Goal: Task Accomplishment & Management: Use online tool/utility

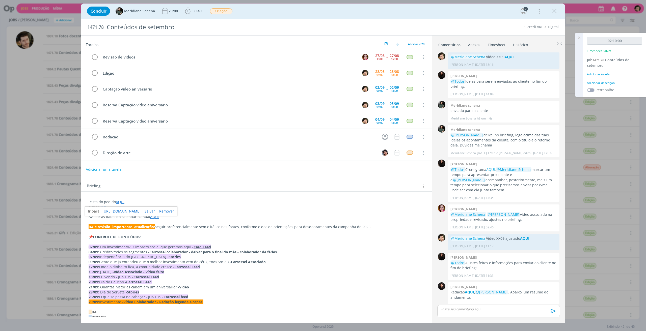
scroll to position [504, 0]
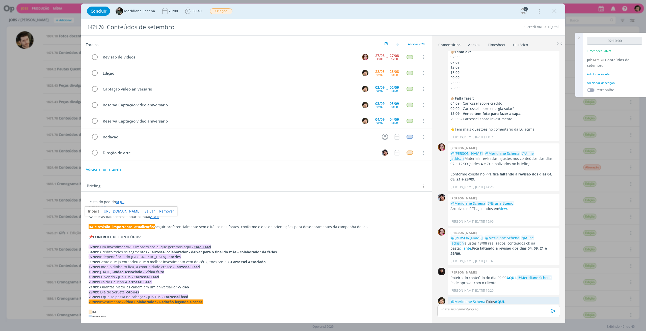
click at [601, 73] on div "Adicionar tarefa" at bounding box center [614, 74] width 55 height 5
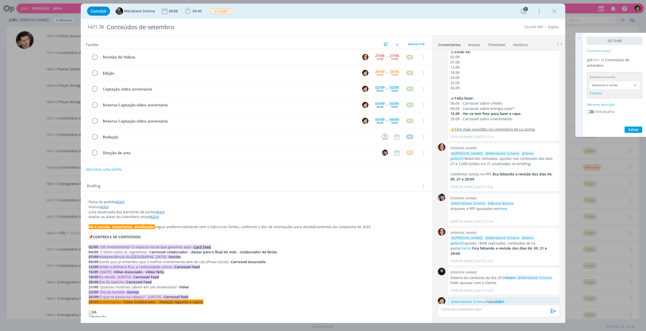
click at [625, 84] on input "Selecione a tarefa" at bounding box center [615, 85] width 50 height 8
click at [609, 107] on div "Edição - [PERSON_NAME]" at bounding box center [612, 108] width 38 height 4
type input "Edição"
click at [607, 98] on div "Adicionar descrição" at bounding box center [614, 98] width 55 height 5
click at [609, 103] on textarea at bounding box center [614, 106] width 53 height 18
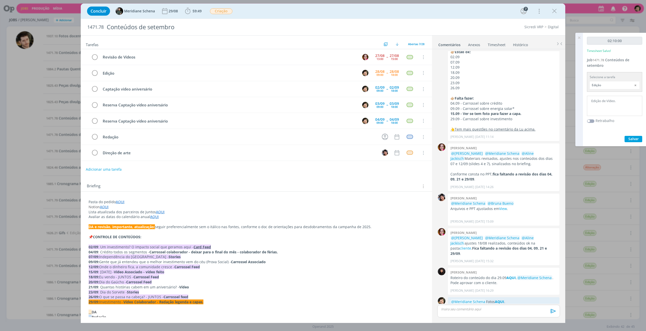
type textarea "Edição de Vídeo."
click at [636, 140] on span "Salvar" at bounding box center [633, 139] width 10 height 5
click at [579, 37] on icon at bounding box center [579, 38] width 9 height 10
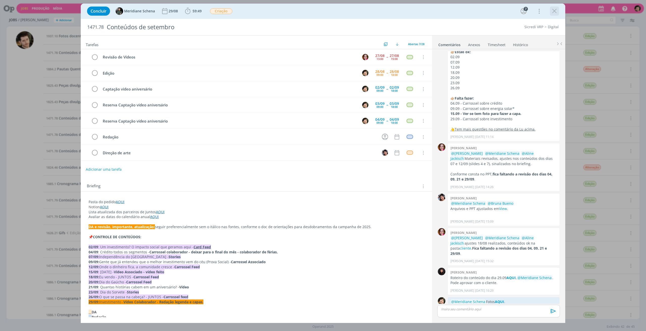
click at [554, 9] on icon "dialog" at bounding box center [555, 11] width 8 height 8
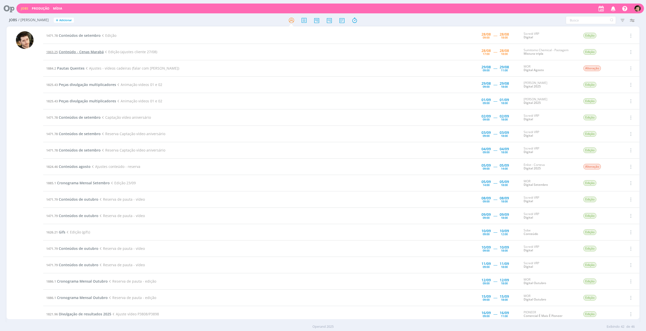
click at [68, 52] on span "Conteúdo - Cenas Marabá" at bounding box center [81, 51] width 45 height 5
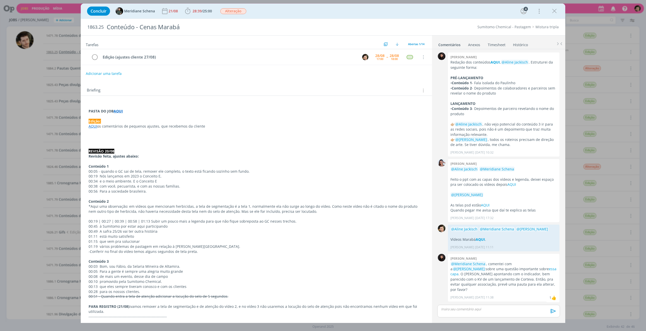
scroll to position [171, 0]
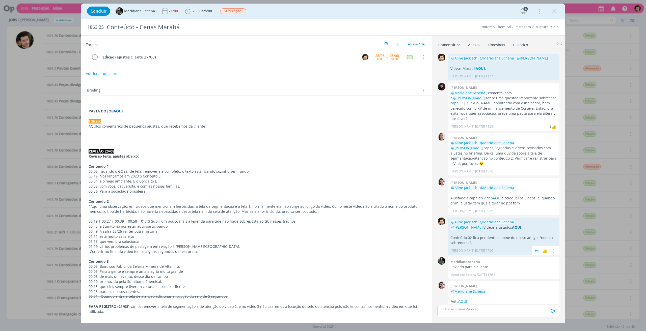
click at [512, 225] on strong "AQUI" at bounding box center [516, 227] width 9 height 5
click at [206, 13] on span "25:00" at bounding box center [207, 11] width 9 height 5
click at [207, 21] on span "Iniciar" at bounding box center [204, 22] width 11 height 4
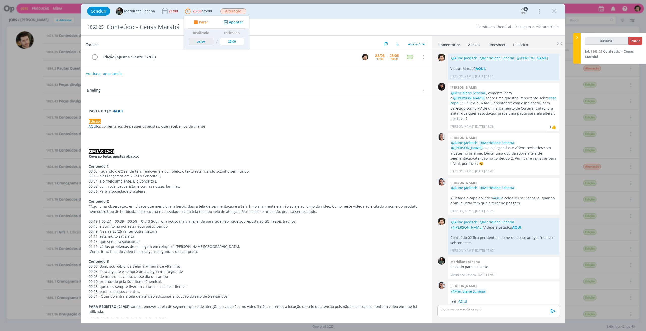
click at [118, 112] on strong "AQUI" at bounding box center [118, 111] width 9 height 5
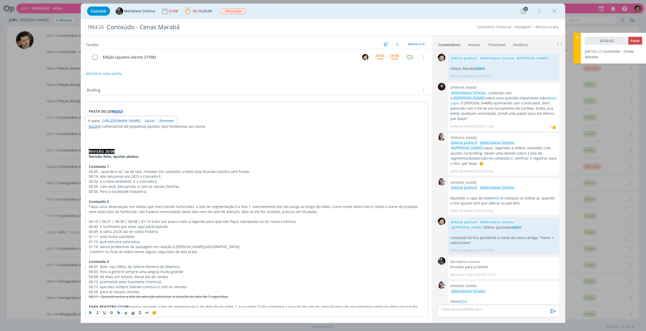
click at [126, 119] on link "[URL][DOMAIN_NAME]" at bounding box center [121, 121] width 38 height 7
click at [152, 174] on p "00:19 Nós lançamos em 2023 o Conceito E," at bounding box center [256, 176] width 335 height 5
click at [93, 124] on link "AQUI" at bounding box center [93, 126] width 9 height 5
click at [107, 133] on link "[URL][DOMAIN_NAME]" at bounding box center [121, 135] width 38 height 7
click at [474, 313] on div "dialog" at bounding box center [498, 311] width 123 height 13
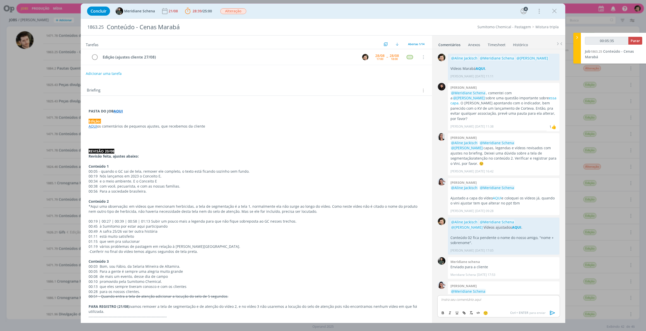
scroll to position [181, 0]
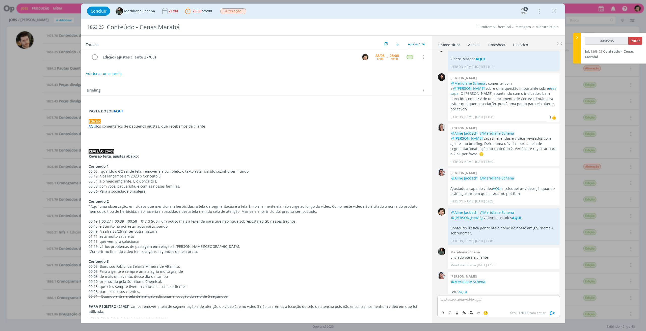
type input "00:05:36"
click at [478, 299] on p "dialog" at bounding box center [498, 301] width 115 height 5
click at [478, 296] on p "O nome do GC não sai junto com a barra, porém na pasta view está o vídeo com is…" at bounding box center [498, 294] width 115 height 9
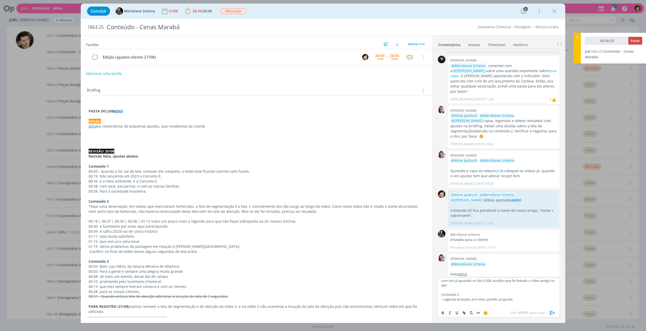
scroll to position [20, 0]
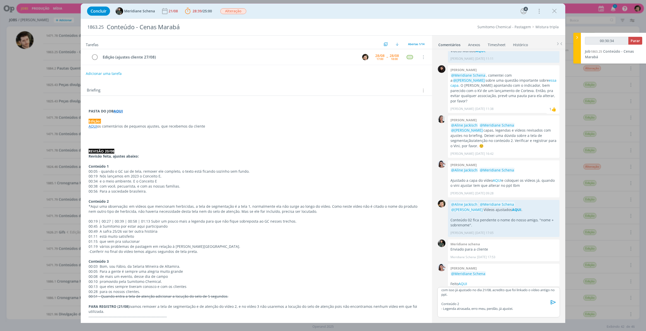
drag, startPoint x: 466, startPoint y: 265, endPoint x: 404, endPoint y: 242, distance: 66.8
click at [400, 239] on p "01:15 que vem pra solucionar" at bounding box center [257, 241] width 336 height 5
click at [464, 282] on link "AQUI" at bounding box center [462, 284] width 9 height 5
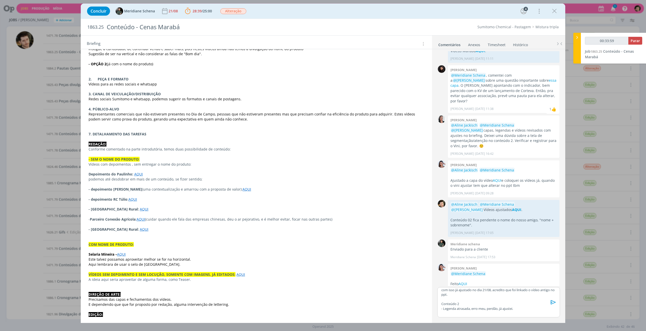
scroll to position [415, 0]
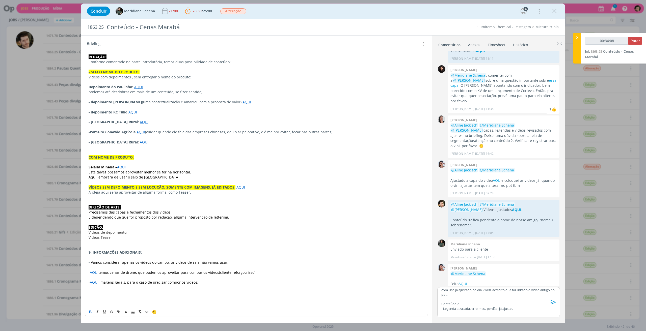
click at [495, 307] on p "- Legenda atrasada, erro meu, perdão, já ajustei." at bounding box center [498, 309] width 115 height 5
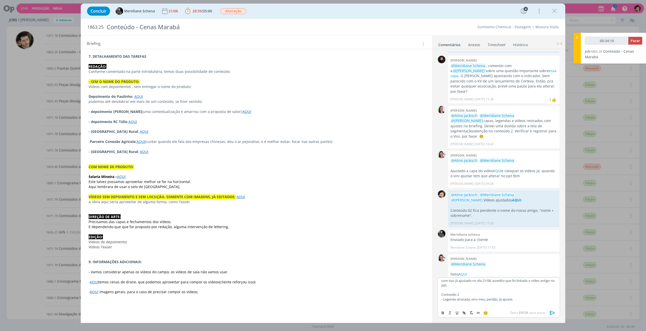
click at [522, 300] on p "- Legenda atrasada, erro meu, perdão, já ajustei." at bounding box center [498, 299] width 115 height 5
type input "01:04:00"
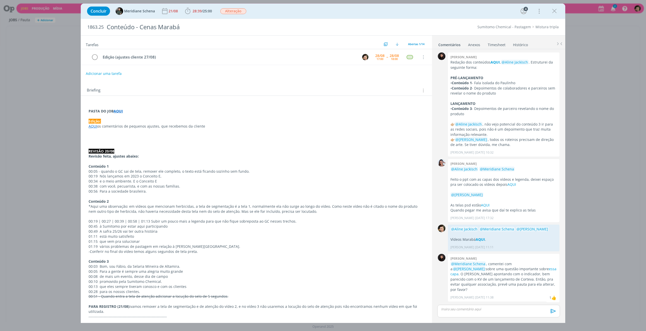
scroll to position [171, 0]
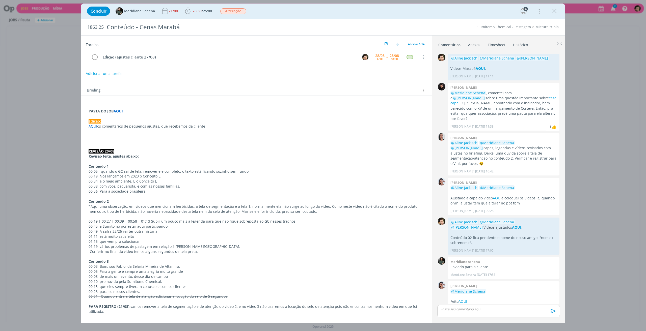
click at [553, 12] on icon "dialog" at bounding box center [555, 11] width 8 height 8
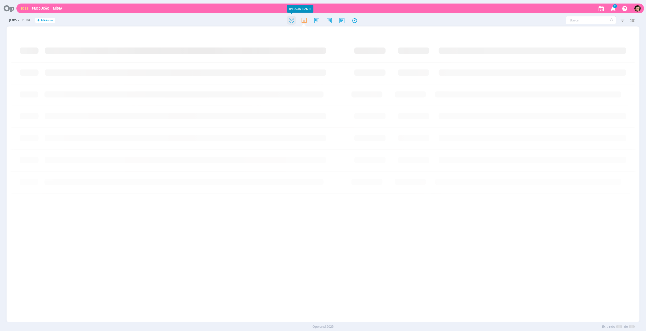
click at [295, 20] on icon at bounding box center [291, 20] width 9 height 10
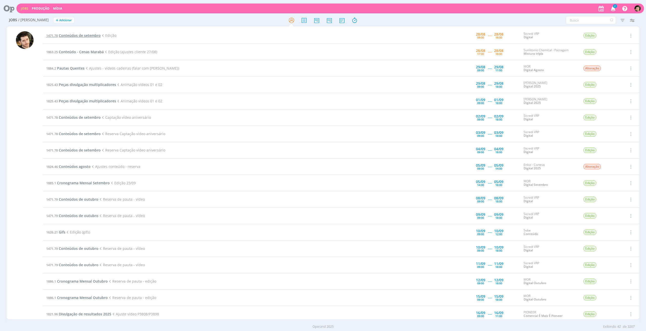
click at [84, 35] on span "Conteúdos de setembro" at bounding box center [80, 35] width 42 height 5
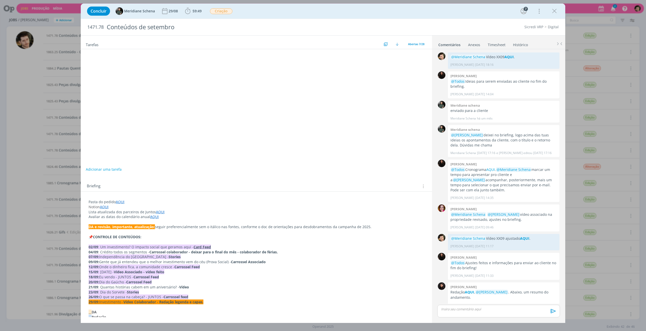
scroll to position [504, 0]
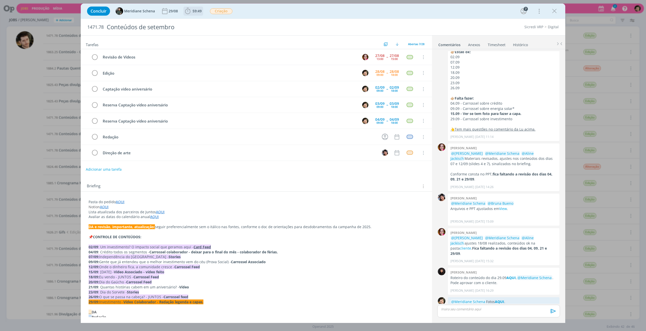
click at [188, 12] on icon "dialog" at bounding box center [188, 11] width 8 height 8
click at [198, 22] on icon "dialog" at bounding box center [194, 22] width 9 height 7
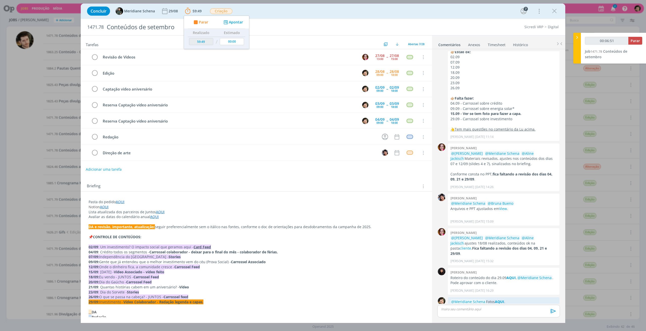
type input "00:06:52"
click at [634, 43] on span "Parar" at bounding box center [635, 40] width 9 height 5
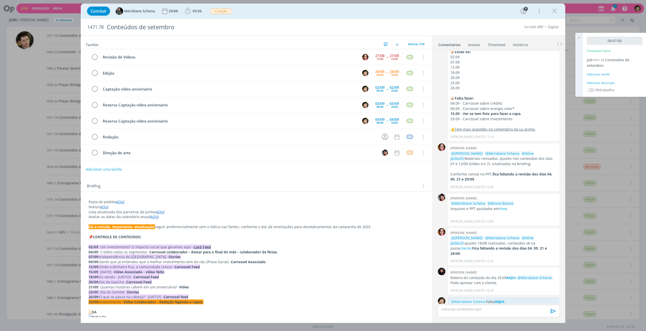
click at [500, 46] on link "Timesheet" at bounding box center [496, 43] width 18 height 7
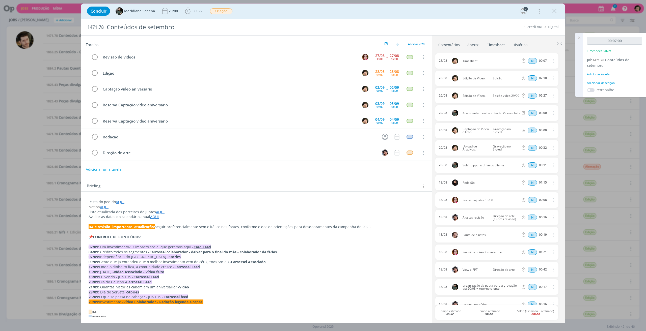
click at [551, 60] on icon "dialog" at bounding box center [553, 61] width 6 height 6
click at [534, 70] on link "Excluir" at bounding box center [538, 70] width 40 height 8
click at [550, 61] on button "Sim" at bounding box center [548, 61] width 10 height 6
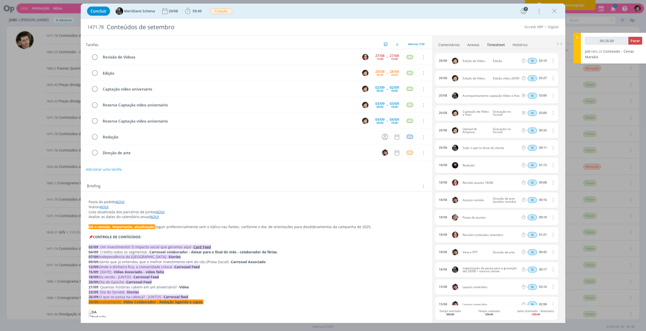
type input "00:27:00"
